Goal: Information Seeking & Learning: Compare options

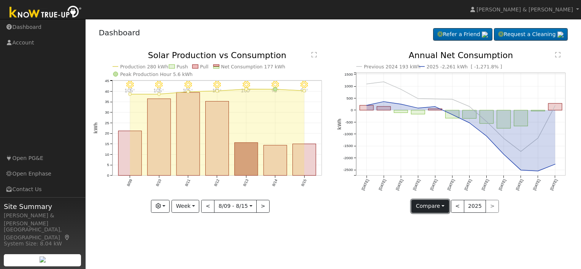
click at [446, 201] on button "Compare" at bounding box center [430, 206] width 38 height 13
click at [441, 230] on link "Current Year" at bounding box center [441, 232] width 59 height 11
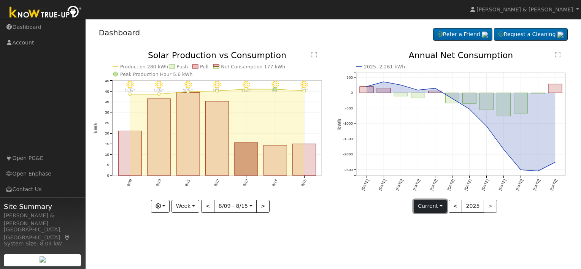
click at [446, 206] on button "Current" at bounding box center [430, 206] width 33 height 13
click at [442, 220] on link "Compare Previous" at bounding box center [443, 221] width 59 height 11
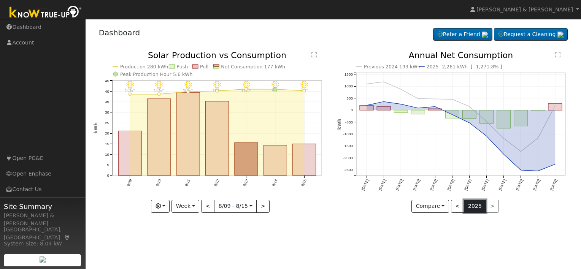
click at [470, 206] on button "2025" at bounding box center [475, 206] width 22 height 13
click at [453, 202] on button "<" at bounding box center [457, 206] width 13 height 13
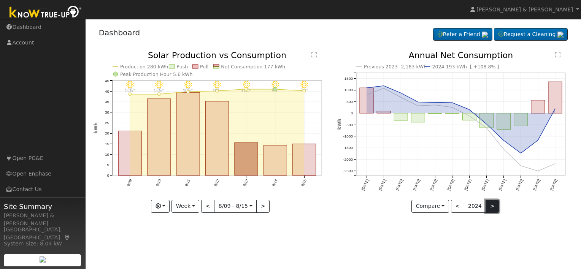
click at [491, 207] on button ">" at bounding box center [491, 206] width 13 height 13
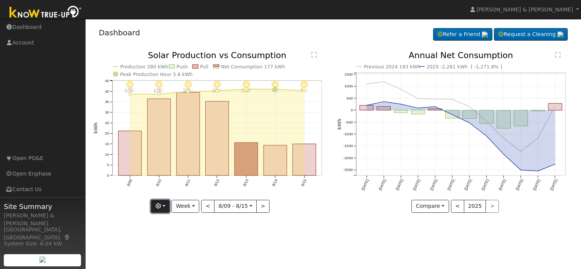
click at [167, 201] on button "button" at bounding box center [160, 206] width 19 height 13
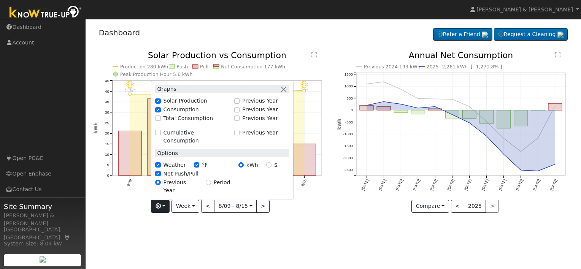
click at [169, 178] on label "Net Push/Pull" at bounding box center [180, 174] width 35 height 8
click at [160, 176] on input "Net Push/Pull" at bounding box center [157, 173] width 5 height 5
checkbox input "false"
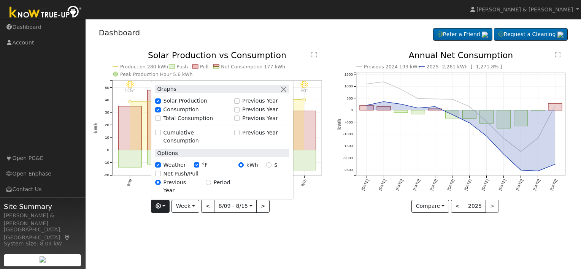
click at [315, 202] on icon "8/15 - Clear 94° 8/14 - Clear 95° 8/13 - Clear 100° 8/12 - Clear 101° 8/11 - Cl…" at bounding box center [212, 132] width 236 height 162
